Goal: Transaction & Acquisition: Purchase product/service

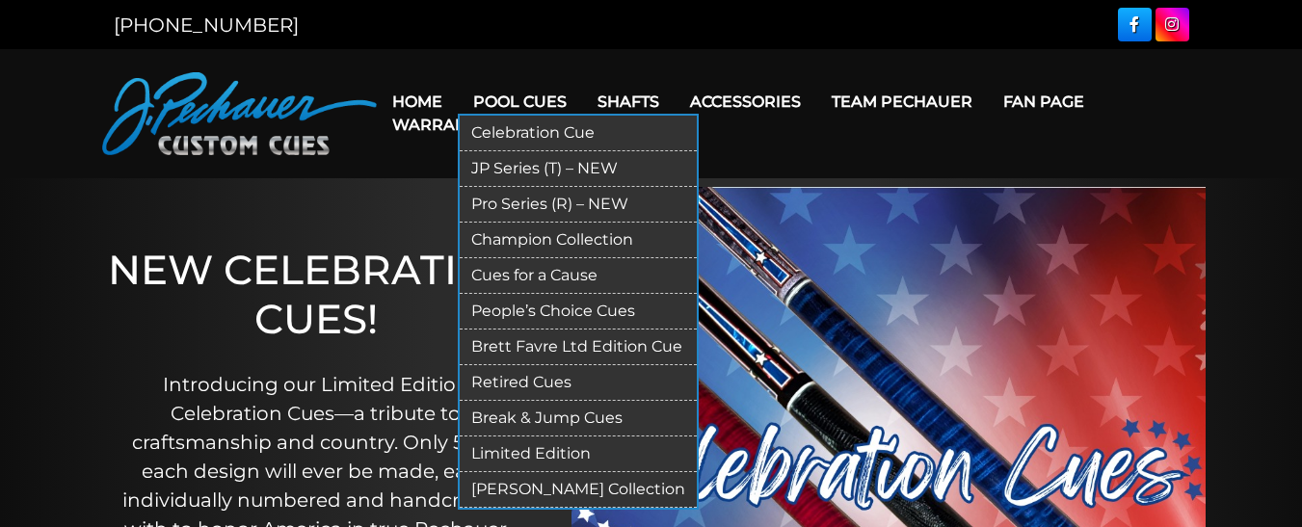
click at [552, 453] on link "Limited Edition" at bounding box center [578, 455] width 237 height 36
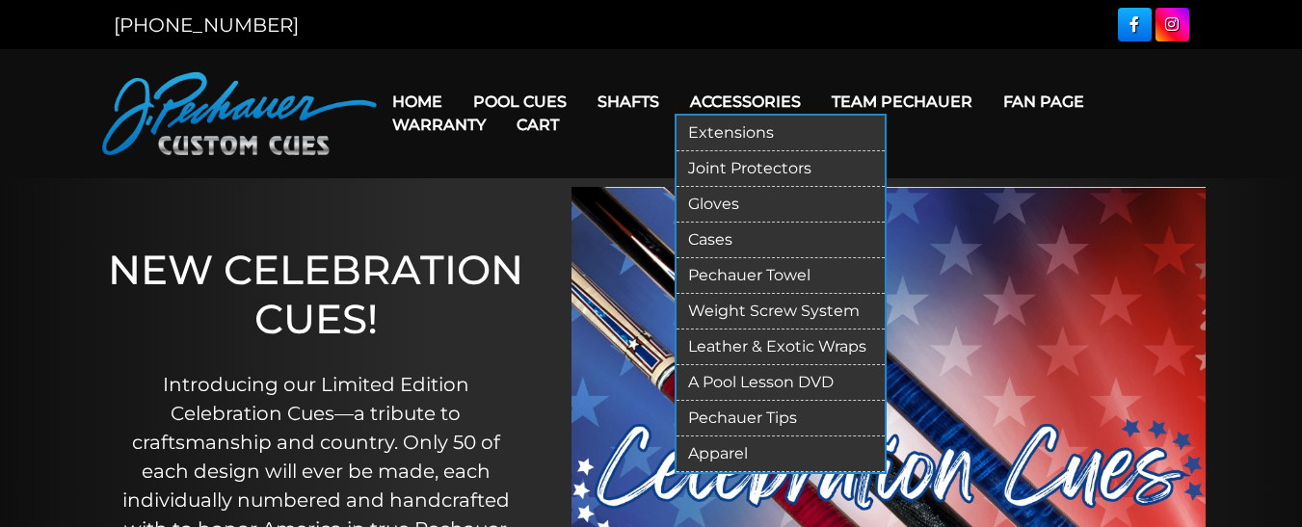
click at [736, 127] on link "Extensions" at bounding box center [781, 134] width 208 height 36
click at [736, 95] on link "Accessories" at bounding box center [746, 101] width 142 height 49
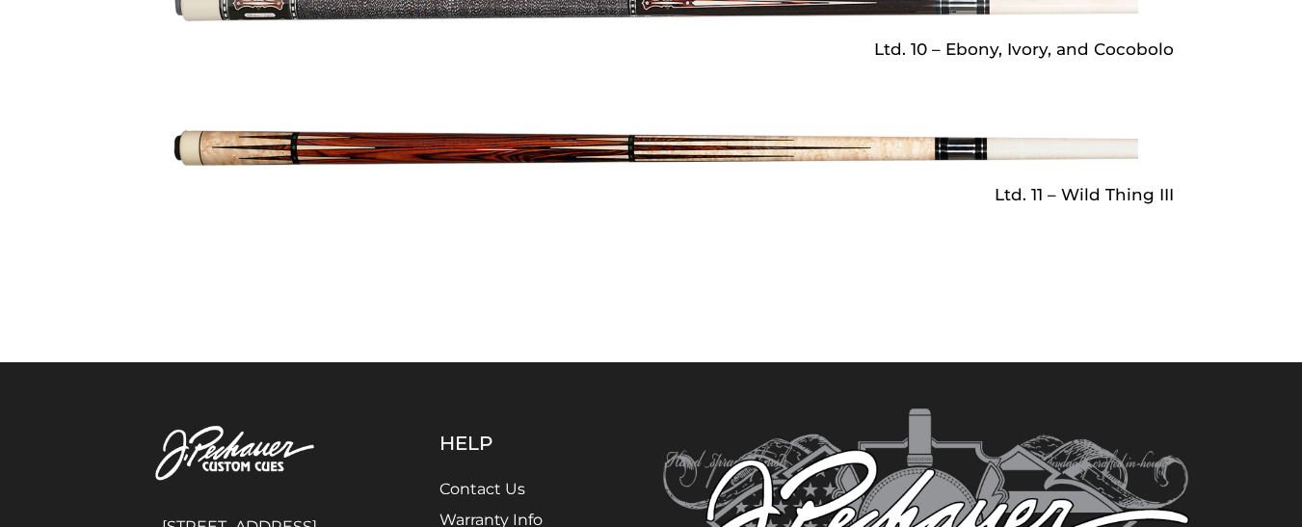
scroll to position [3212, 0]
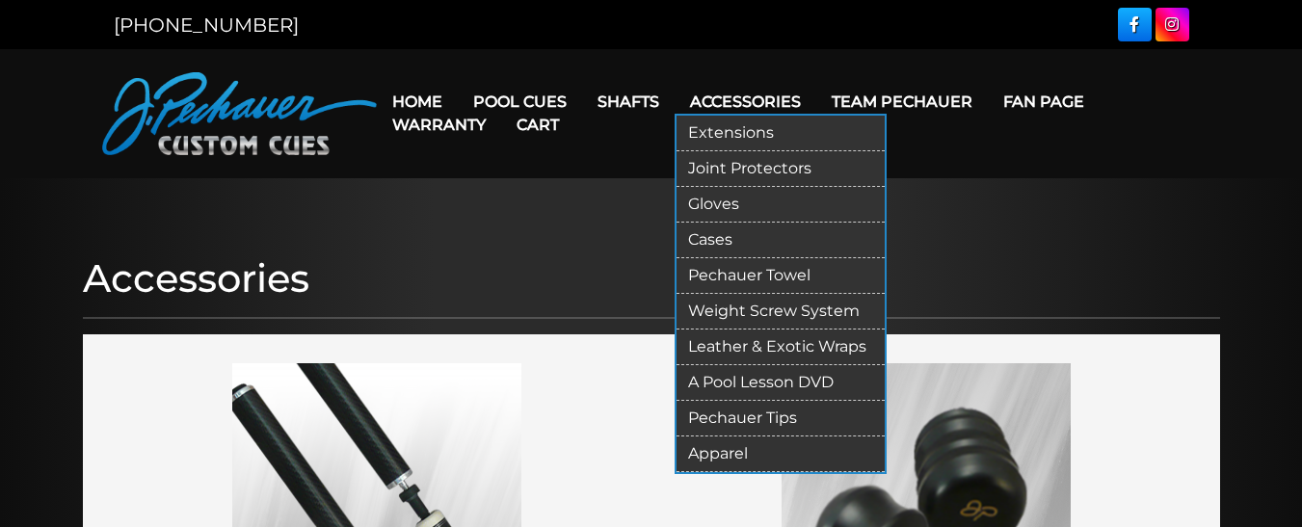
drag, startPoint x: 0, startPoint y: 0, endPoint x: 740, endPoint y: 130, distance: 751.6
click at [740, 130] on link "Extensions" at bounding box center [781, 134] width 208 height 36
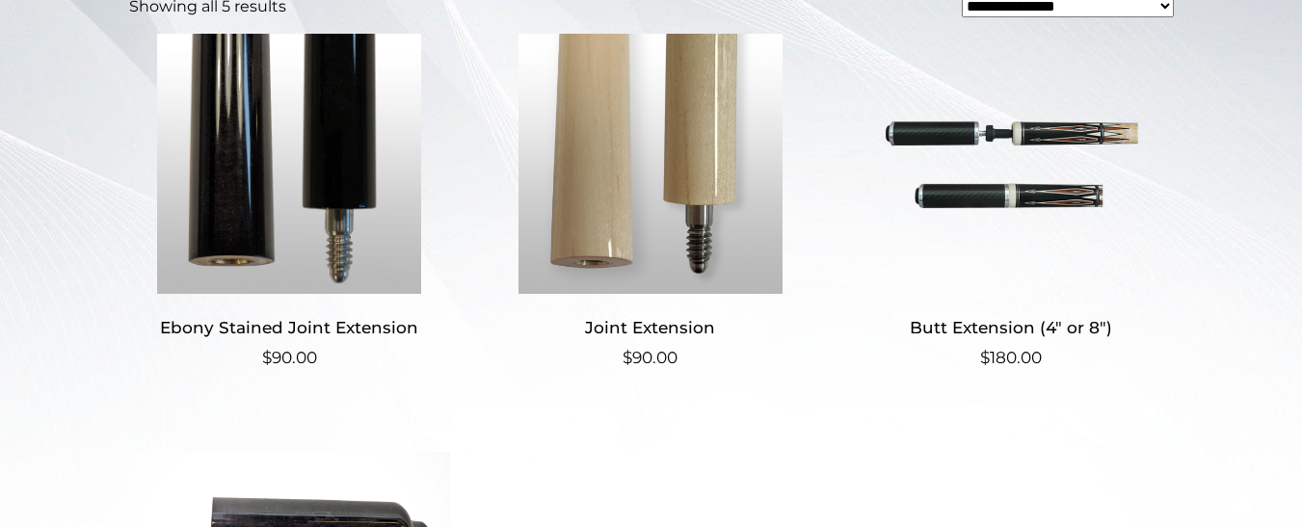
scroll to position [515, 0]
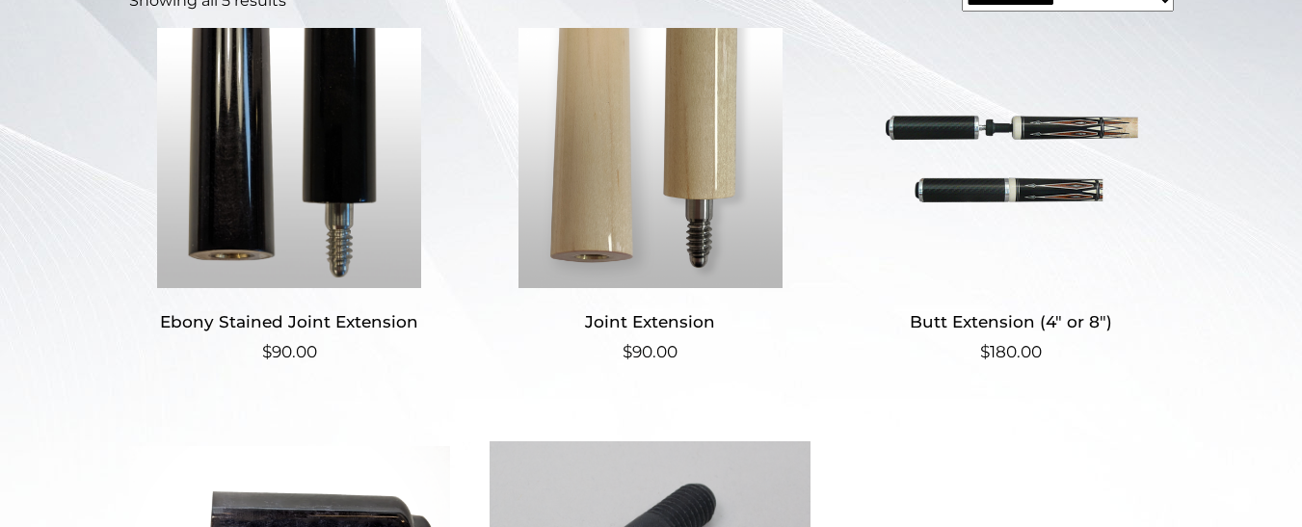
click at [1014, 320] on h2 "Butt Extension (4″ or 8″)" at bounding box center [1011, 322] width 321 height 36
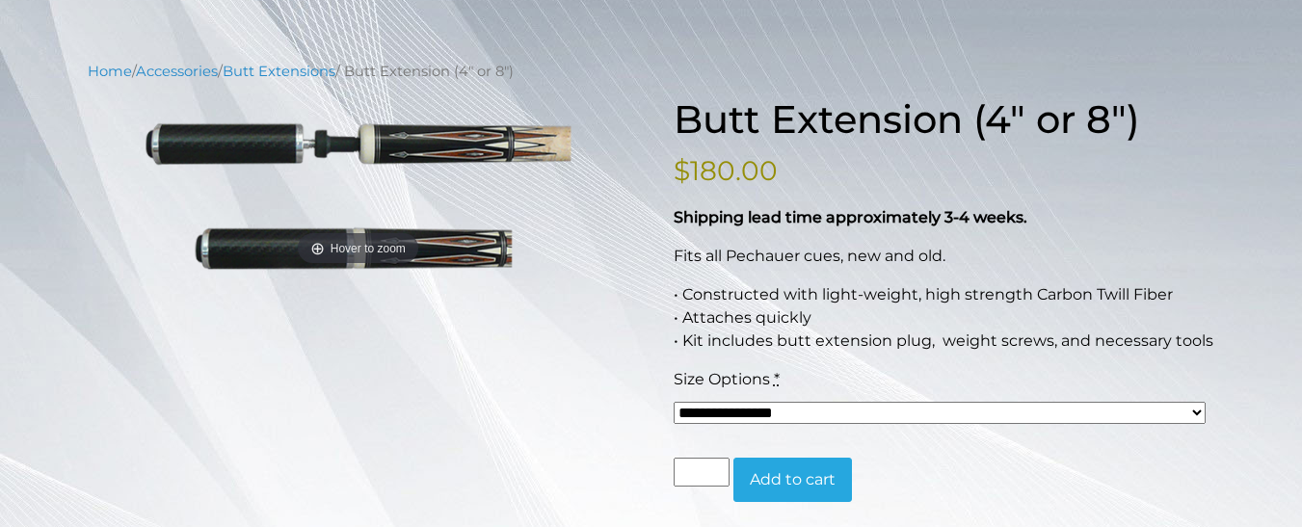
scroll to position [193, 0]
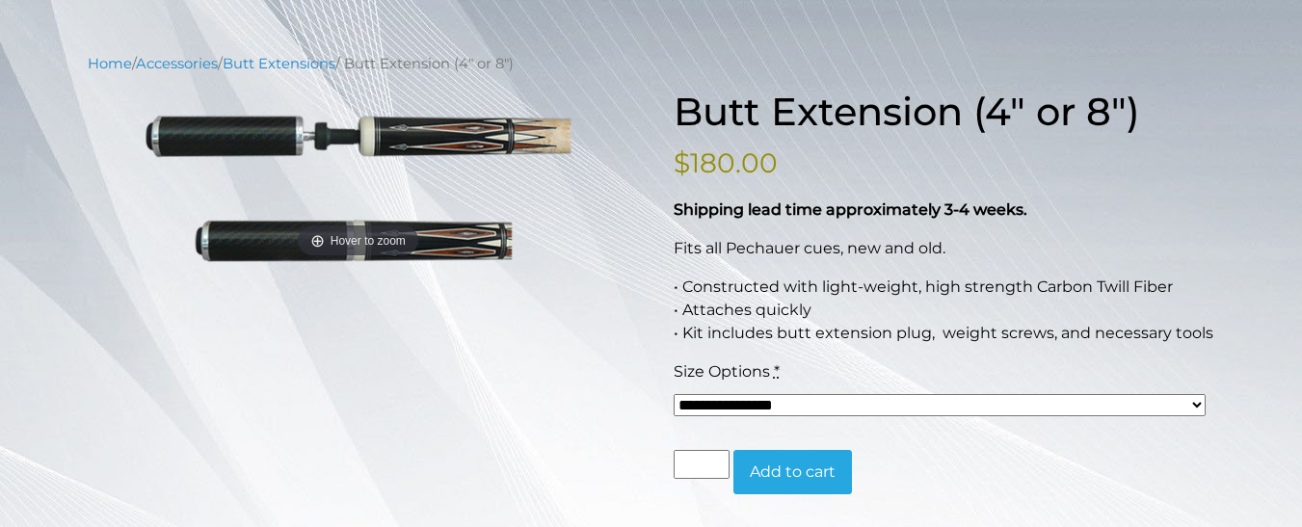
click at [1203, 402] on select "**********" at bounding box center [940, 405] width 532 height 22
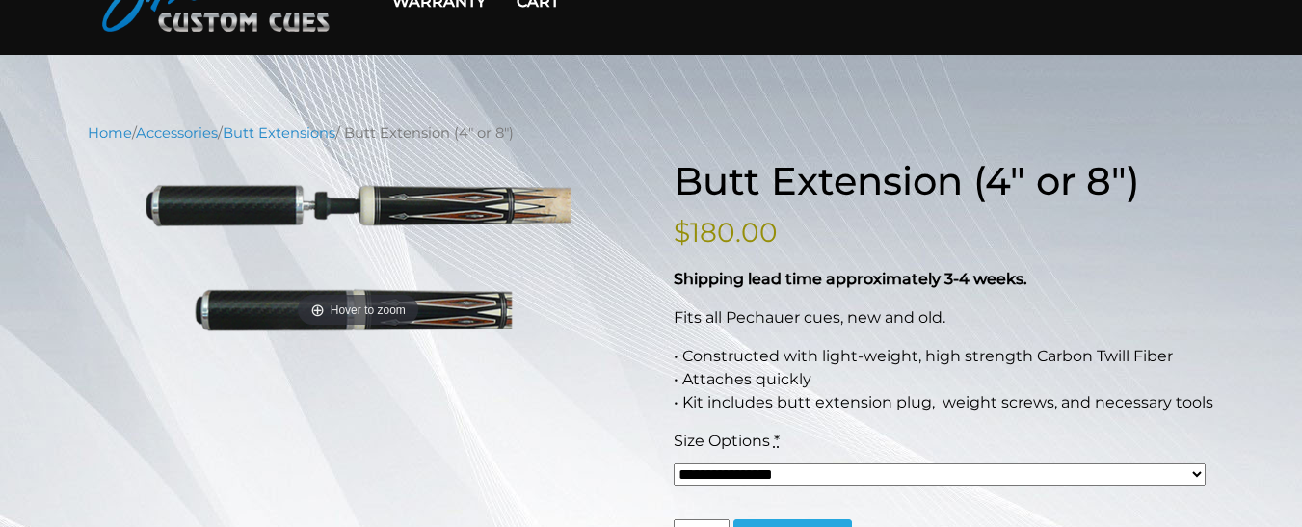
scroll to position [95, 0]
